Goal: Navigation & Orientation: Find specific page/section

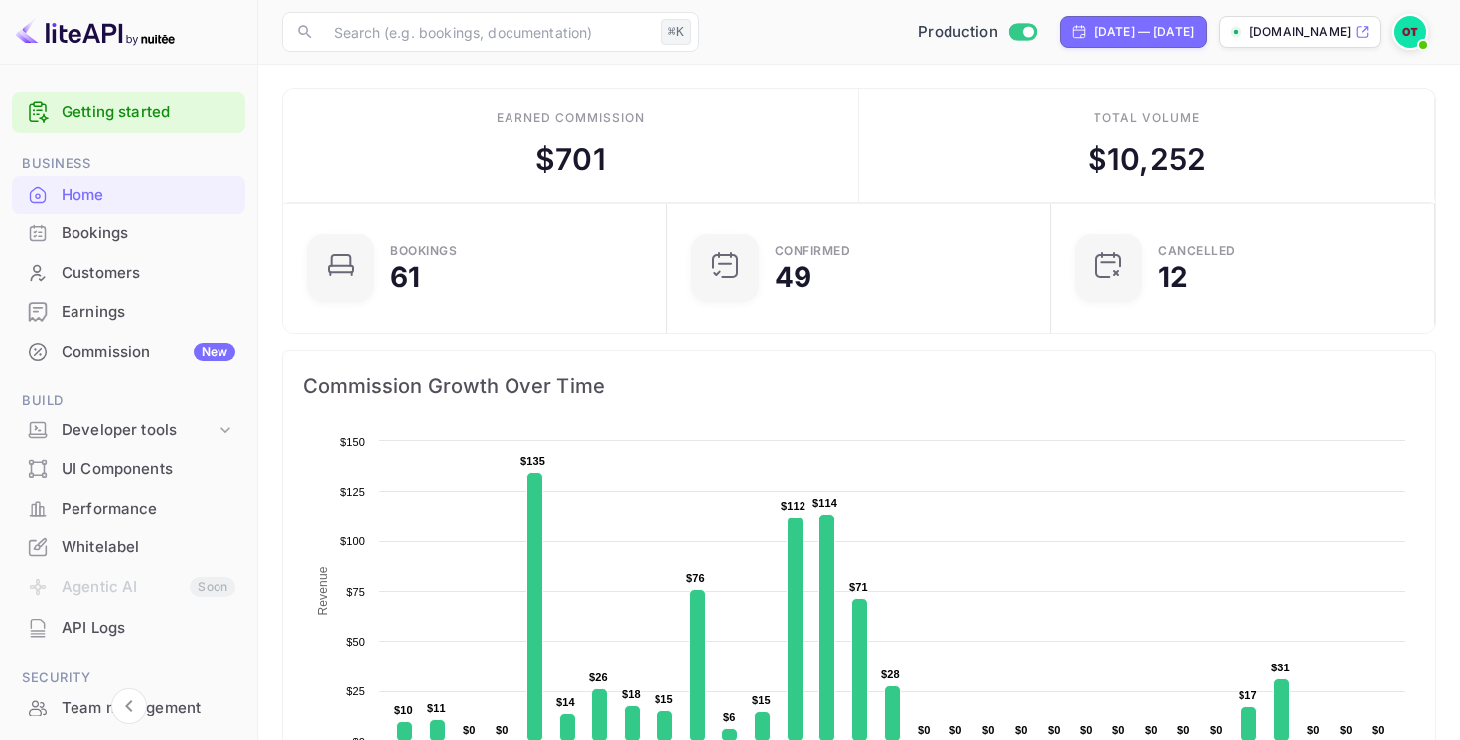
scroll to position [256, 0]
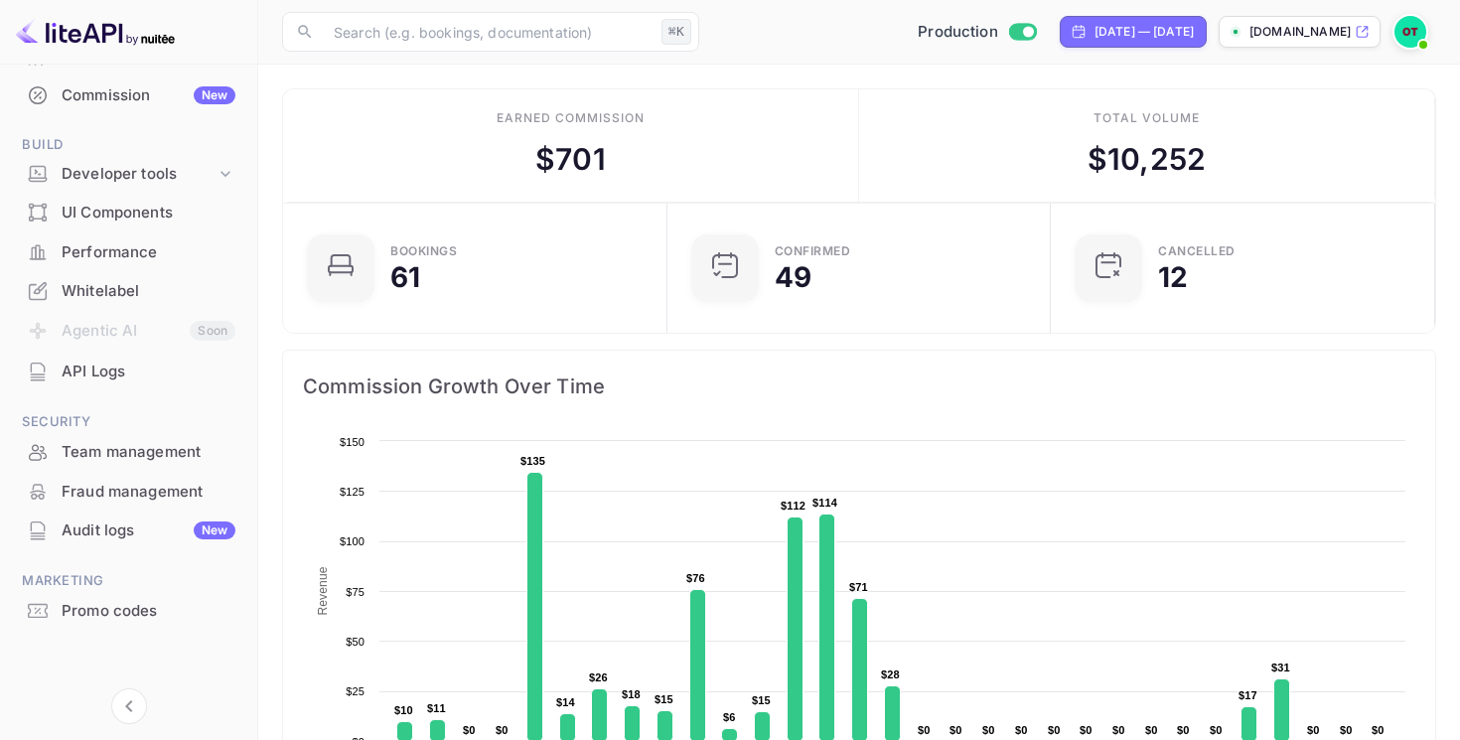
click at [78, 526] on div "Audit logs New" at bounding box center [149, 531] width 174 height 23
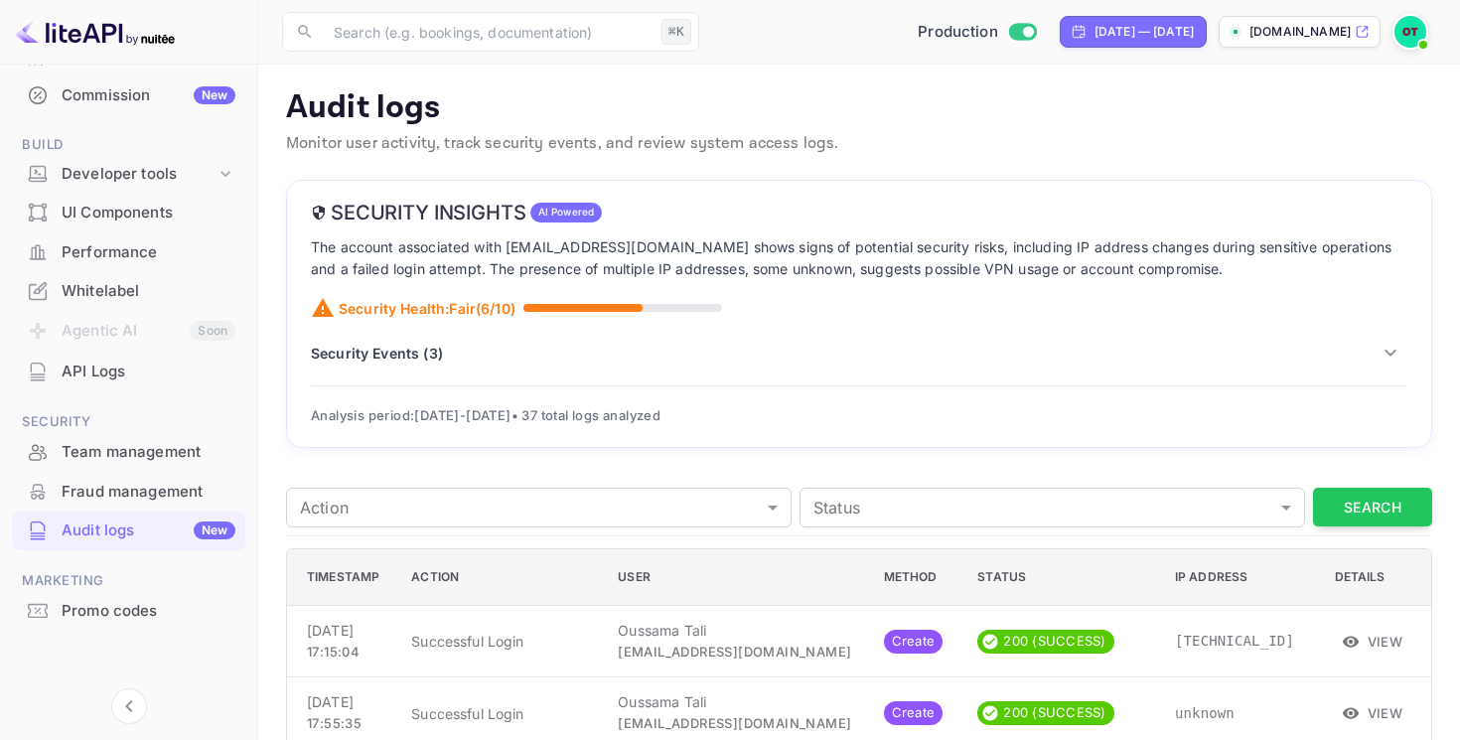
click at [431, 364] on div "Security Events ( 3 )" at bounding box center [859, 353] width 1097 height 34
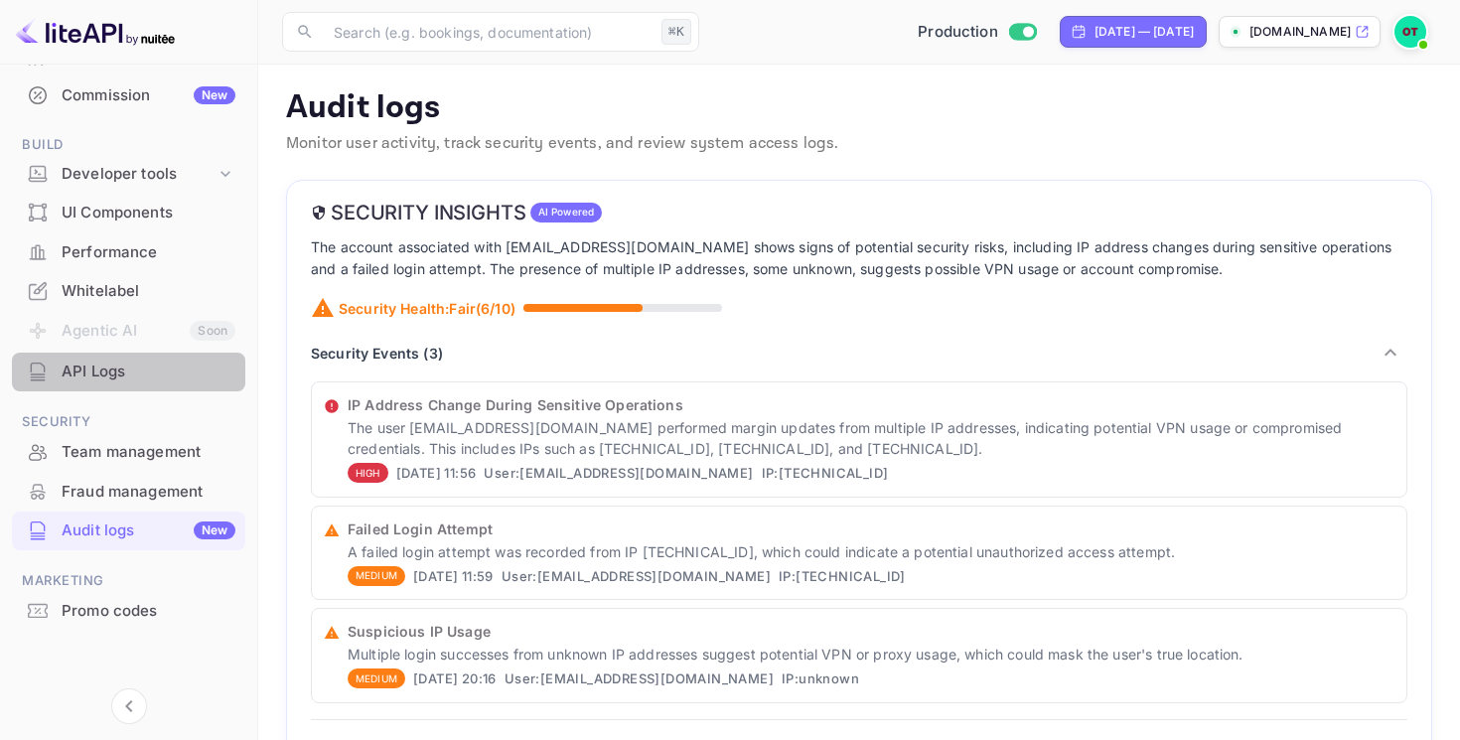
click at [134, 367] on div "API Logs" at bounding box center [149, 372] width 174 height 23
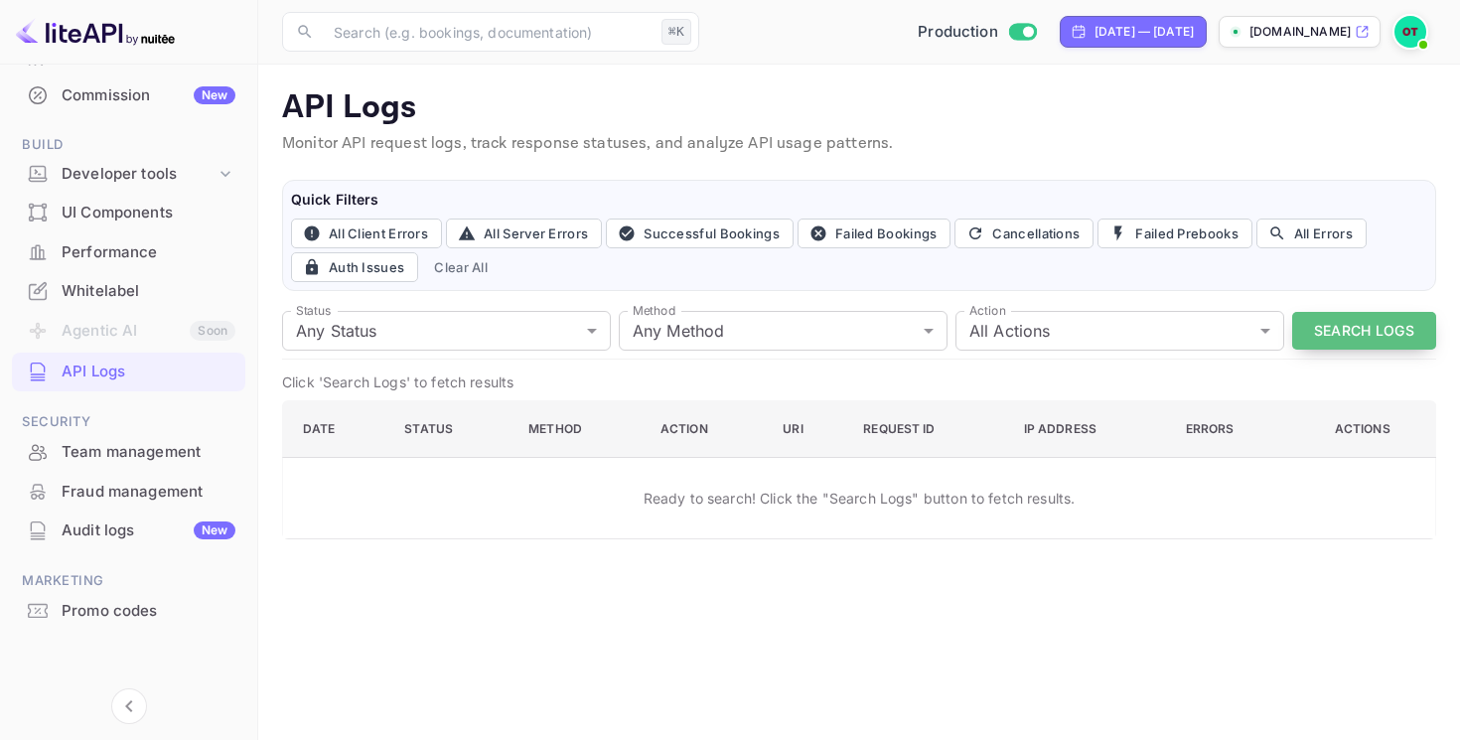
click at [1314, 339] on button "Search Logs" at bounding box center [1364, 331] width 144 height 39
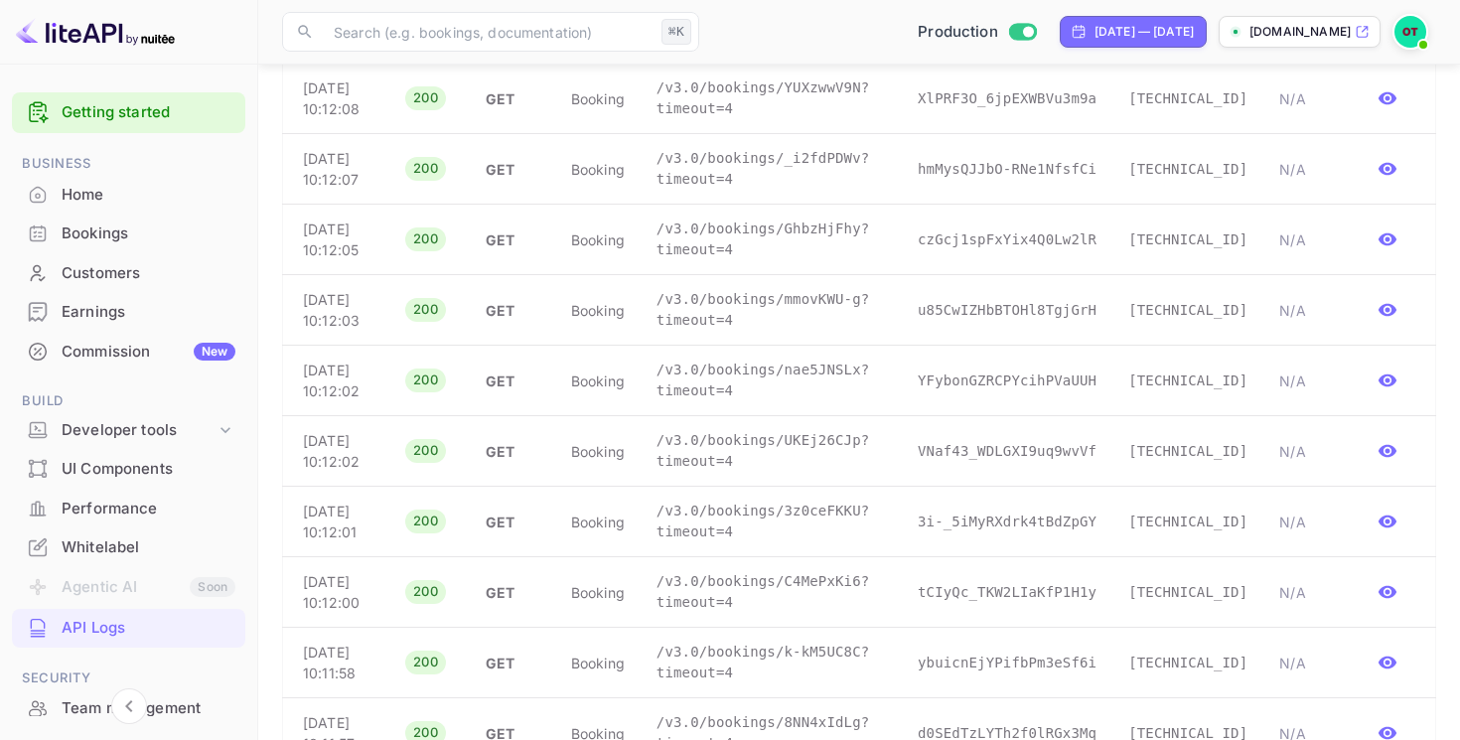
click at [87, 237] on div "Bookings" at bounding box center [149, 234] width 174 height 23
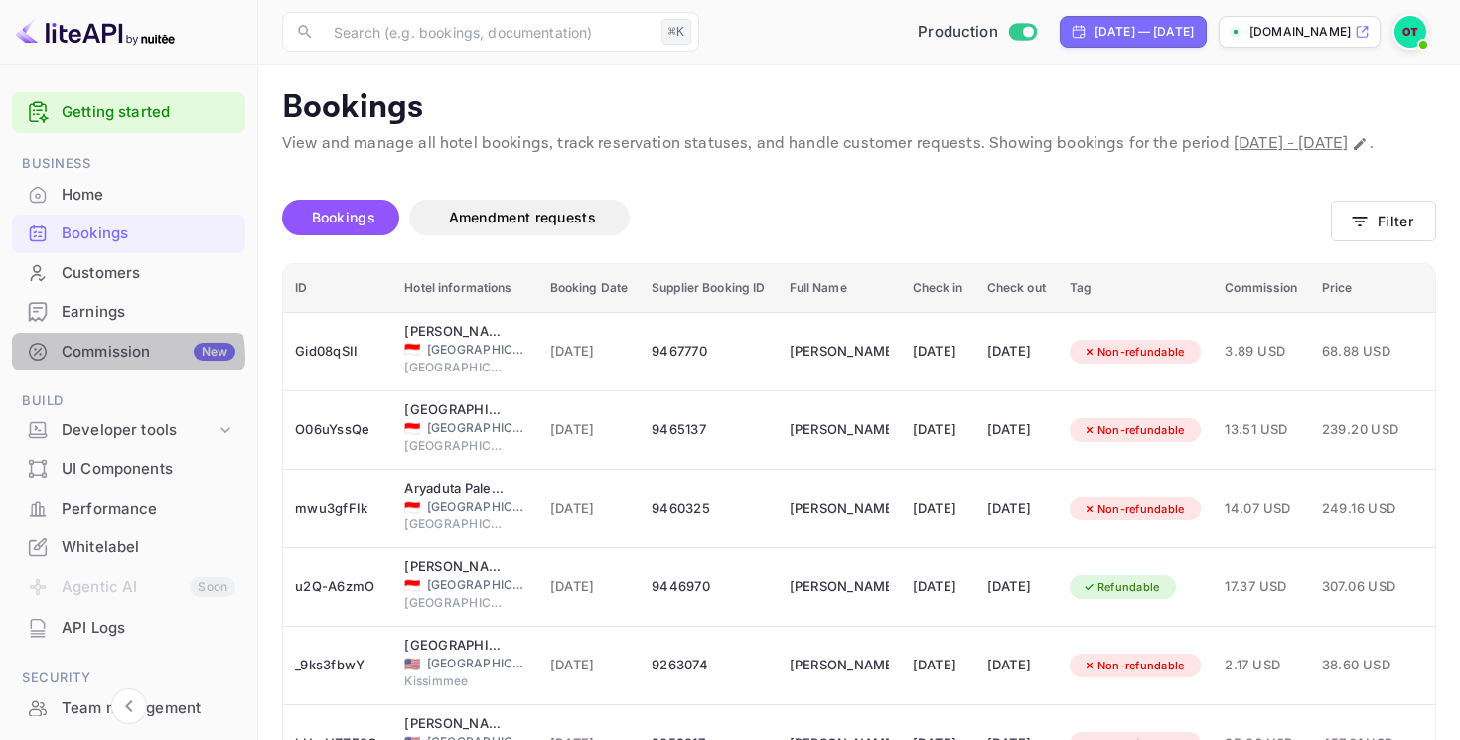
click at [118, 358] on div "Commission New" at bounding box center [149, 352] width 174 height 23
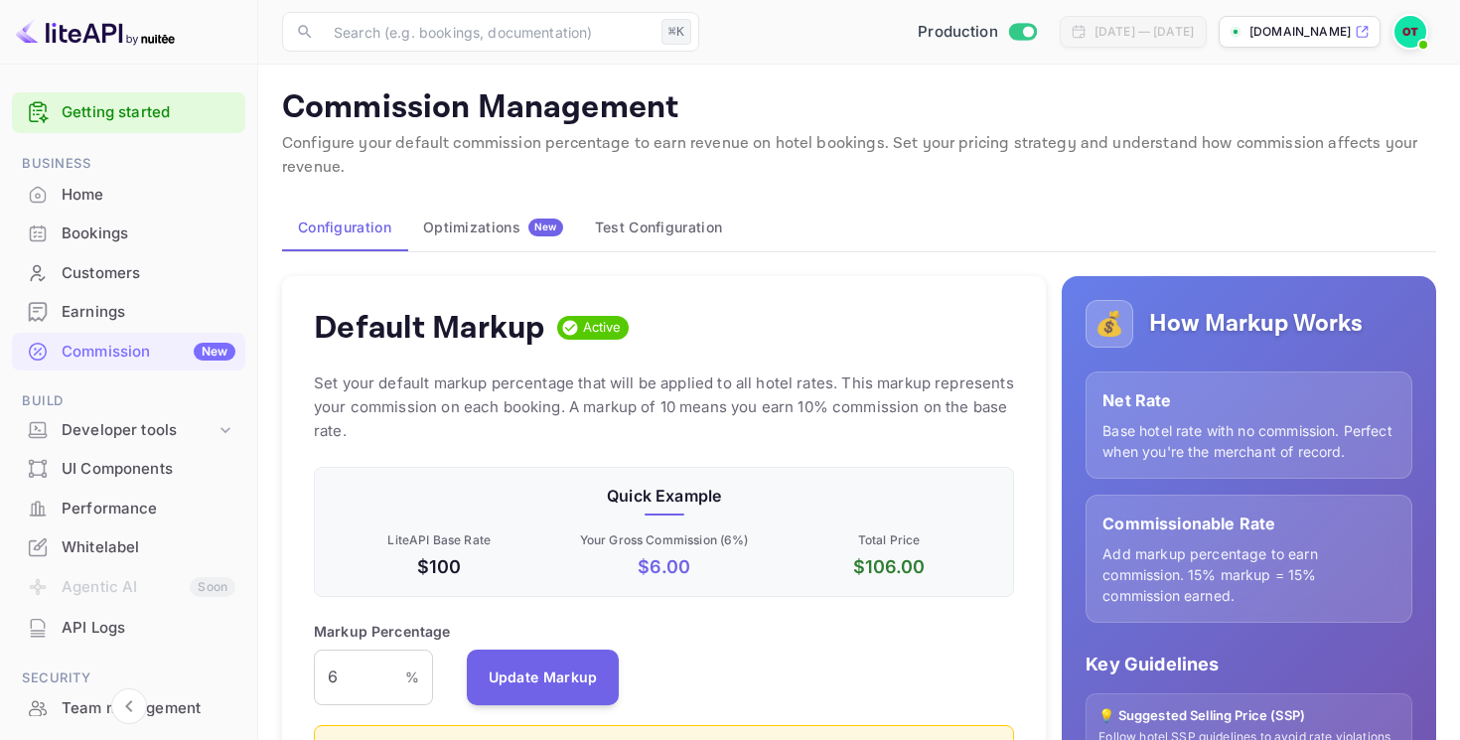
scroll to position [353, 700]
click at [132, 321] on div "Earnings" at bounding box center [149, 312] width 174 height 23
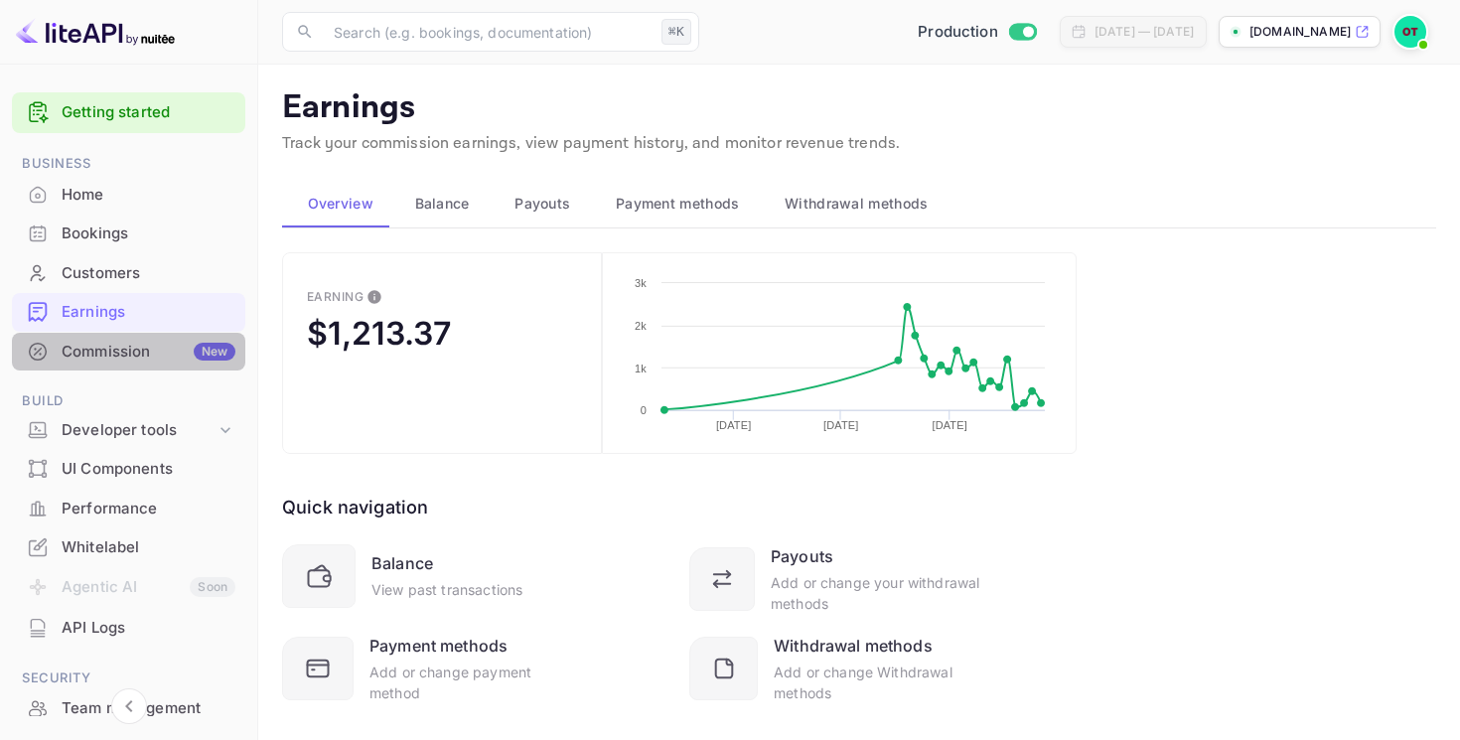
click at [132, 337] on div "Commission New" at bounding box center [128, 352] width 233 height 39
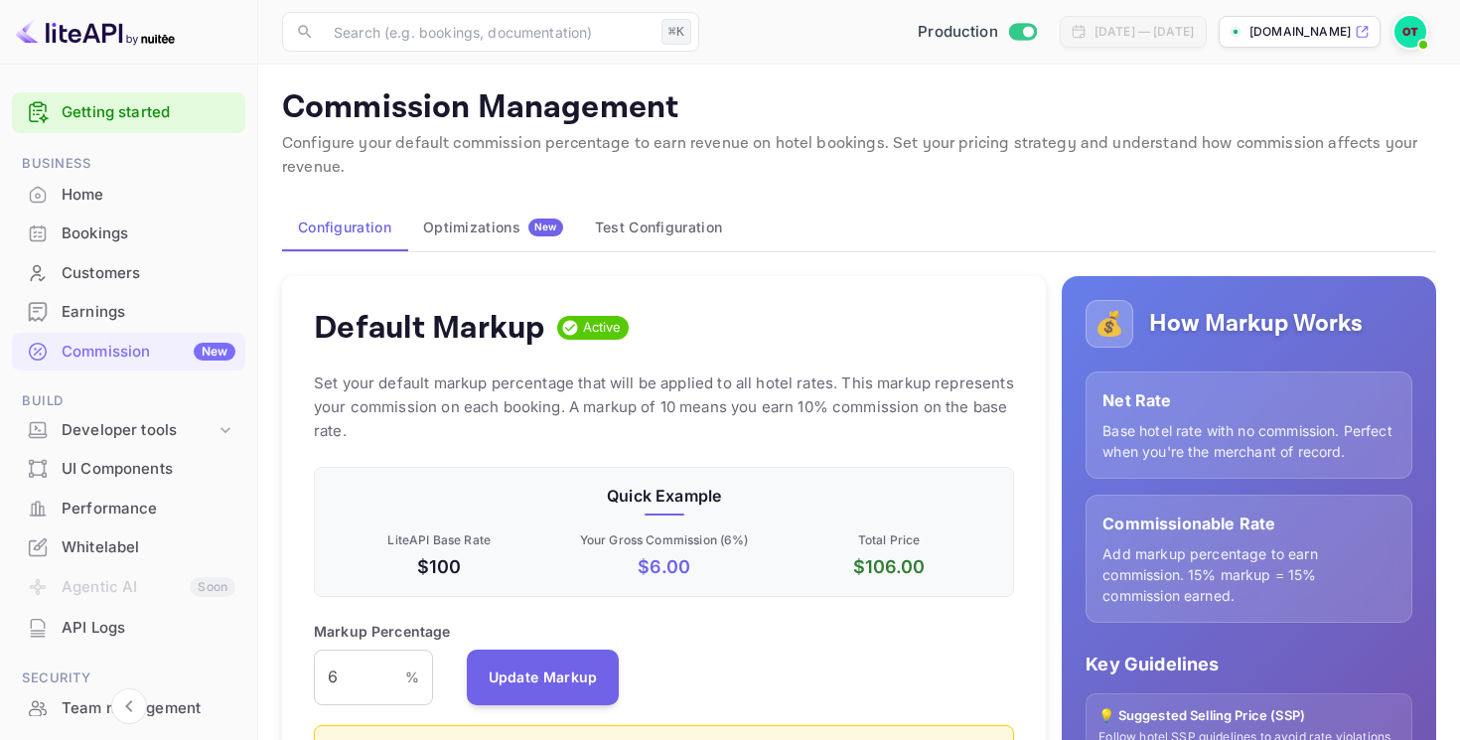
scroll to position [353, 700]
click at [146, 279] on div "Customers" at bounding box center [149, 273] width 174 height 23
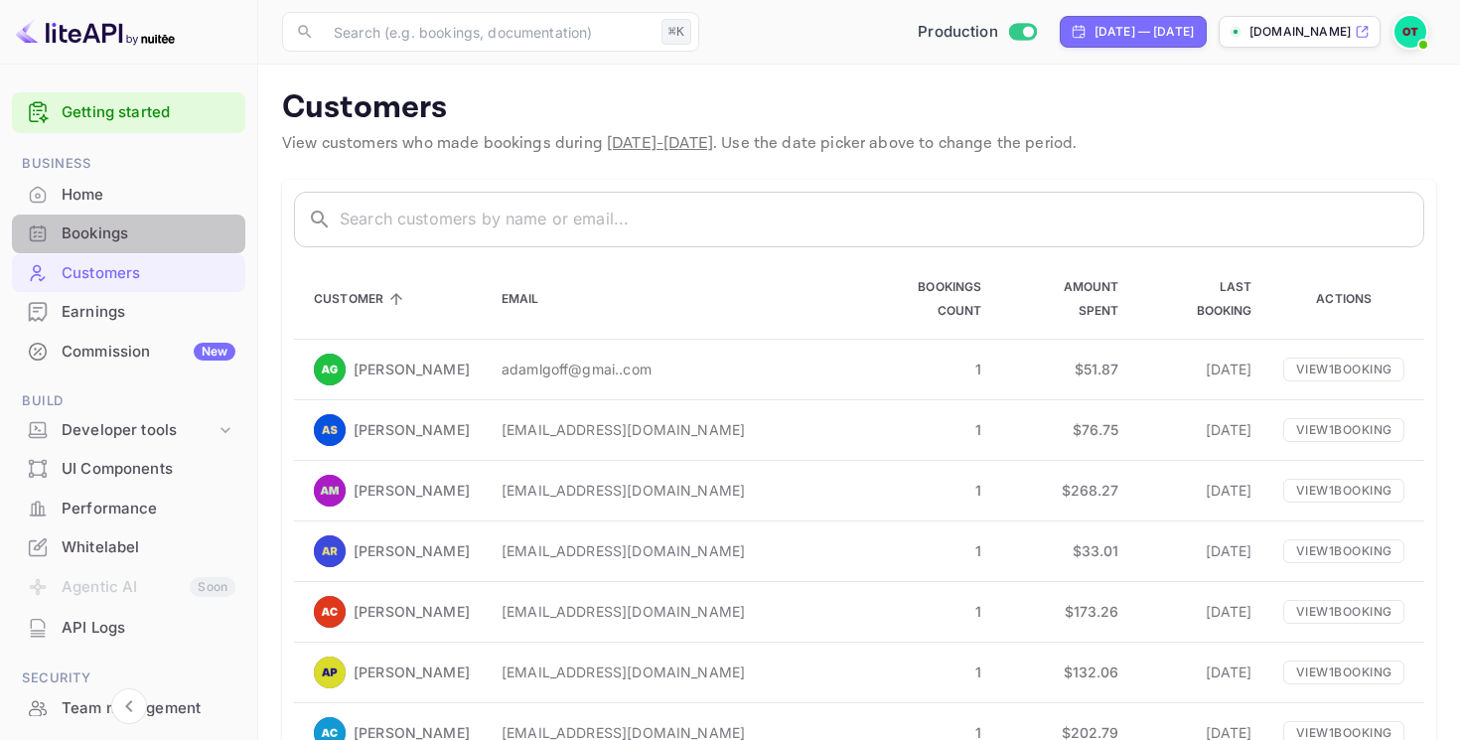
click at [168, 230] on div "Bookings" at bounding box center [149, 234] width 174 height 23
